Goal: Understand process/instructions

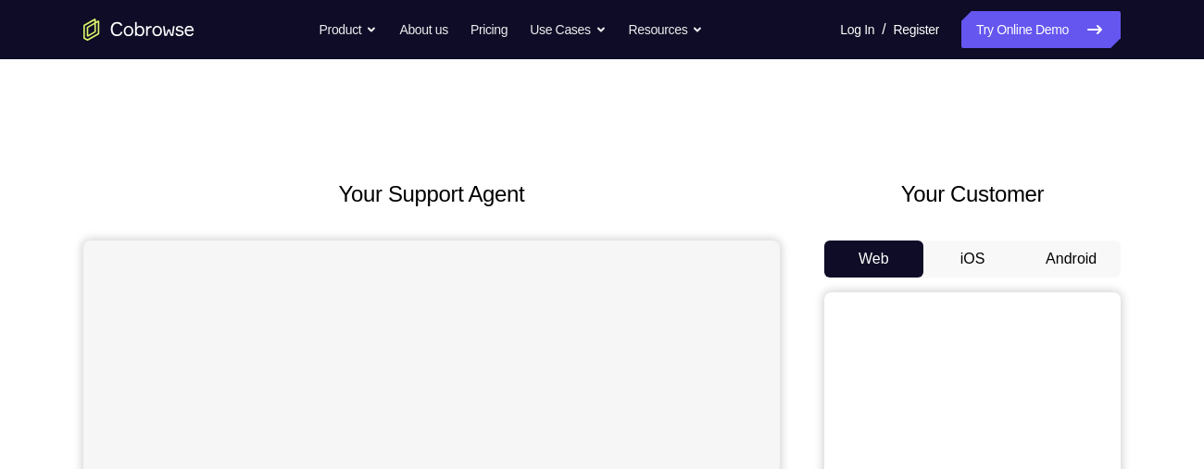
click at [1087, 265] on button "Android" at bounding box center [1070, 259] width 99 height 37
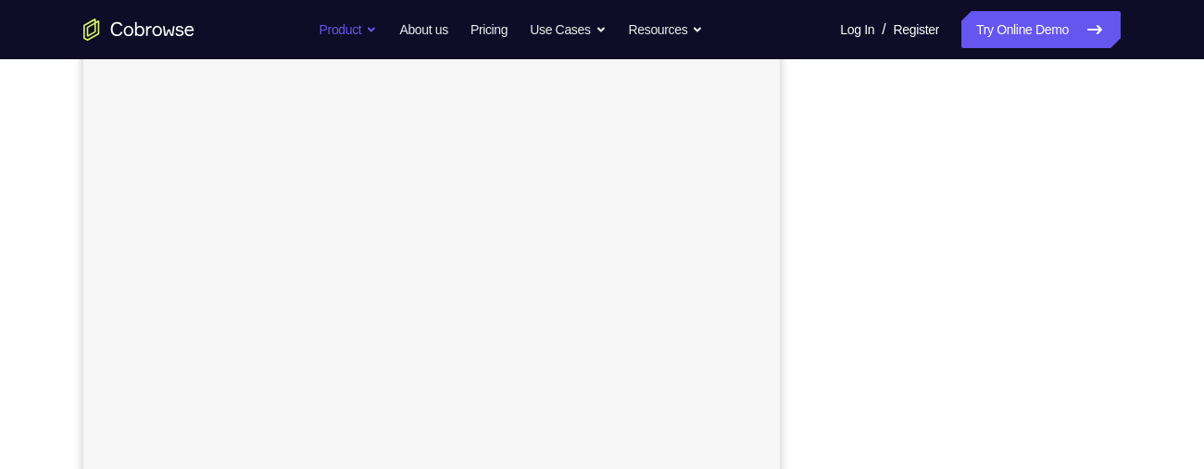
scroll to position [370, 0]
click at [1171, 279] on div "Your Support Agent Your Customer Web iOS Android Next Steps We’d be happy to gi…" at bounding box center [601, 299] width 1185 height 1221
click at [1157, 258] on div "Your Support Agent Your Customer Web iOS Android Next Steps We’d be happy to gi…" at bounding box center [601, 437] width 1185 height 1221
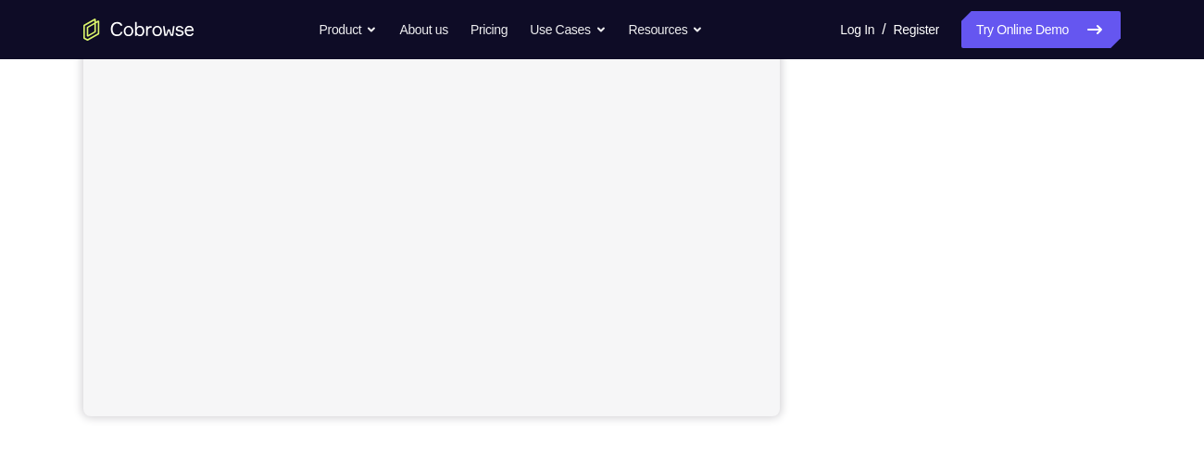
scroll to position [433, 0]
click at [1157, 263] on div "Your Support Agent Your Customer Web iOS Android Next Steps We’d be happy to gi…" at bounding box center [601, 236] width 1185 height 1221
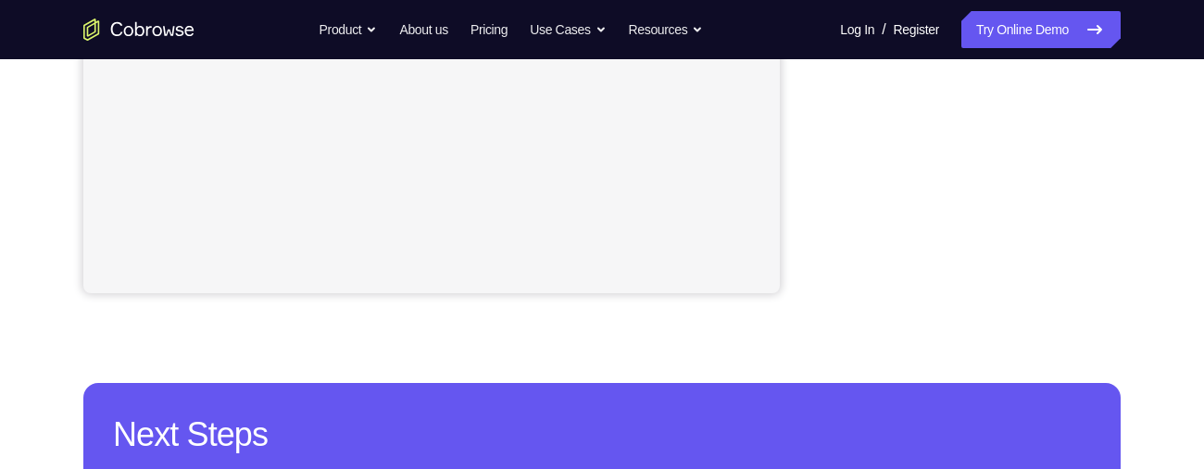
scroll to position [571, 0]
